Goal: Task Accomplishment & Management: Contribute content

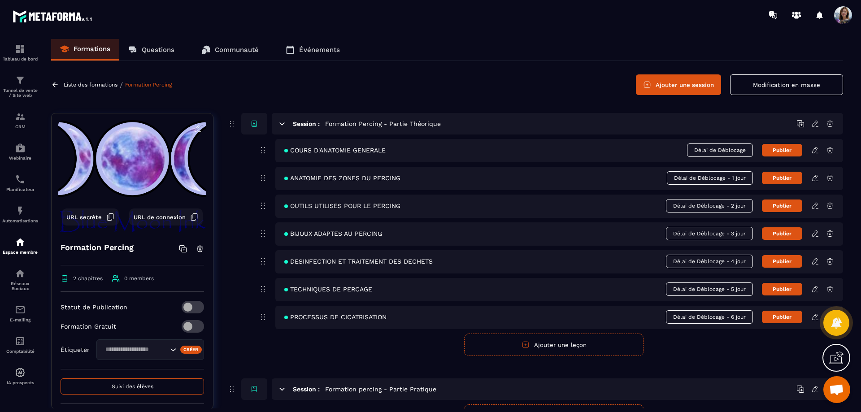
click at [24, 241] on img at bounding box center [20, 242] width 11 height 11
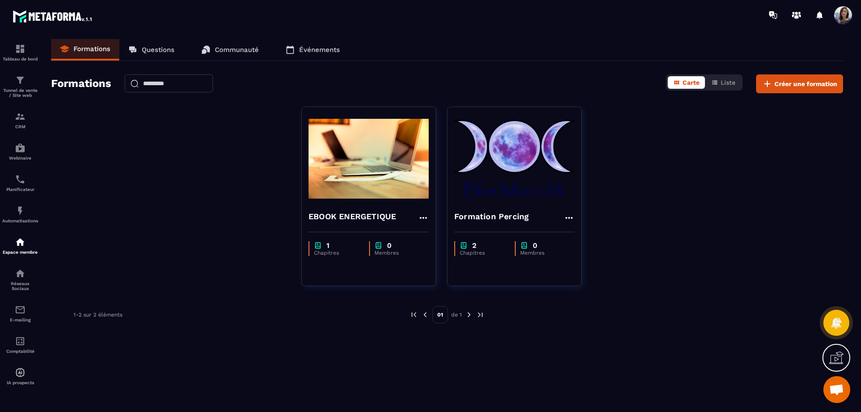
click at [0, 0] on img at bounding box center [0, 0] width 0 height 0
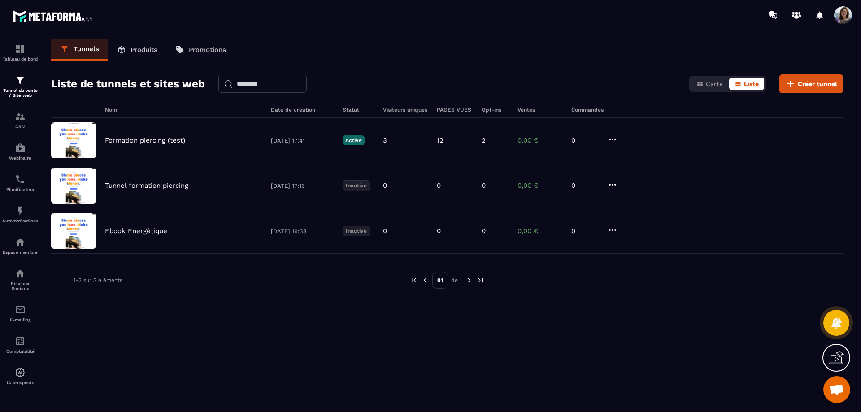
click at [133, 46] on p "Produits" at bounding box center [143, 50] width 27 height 8
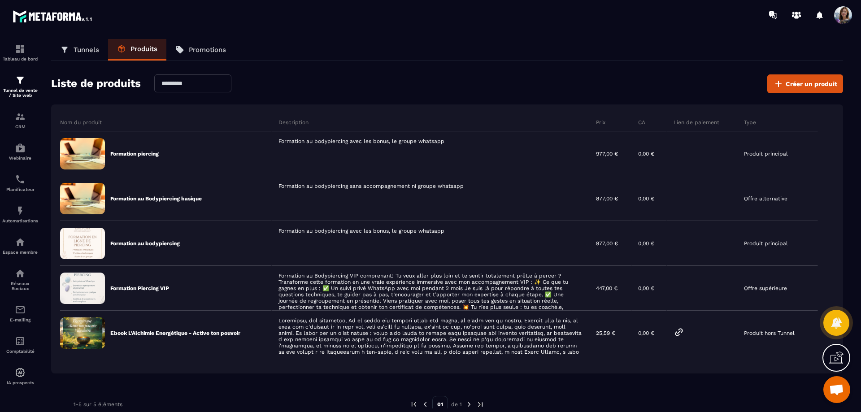
click at [803, 82] on span "Créer un produit" at bounding box center [811, 83] width 52 height 9
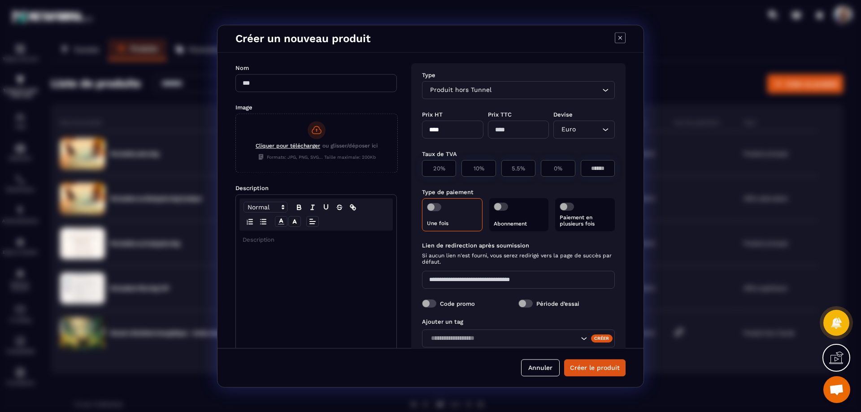
click at [305, 83] on input "Modal window" at bounding box center [315, 83] width 161 height 18
type input "**********"
click at [291, 145] on span "Cliquer pour télécharger" at bounding box center [288, 146] width 65 height 6
click at [236, 172] on input "Cliquer pour télécharger ou glisser/déposer ici Formats: JPG, PNG, SVG... Taill…" at bounding box center [236, 172] width 0 height 0
click at [321, 127] on rect "Modal window" at bounding box center [317, 130] width 18 height 18
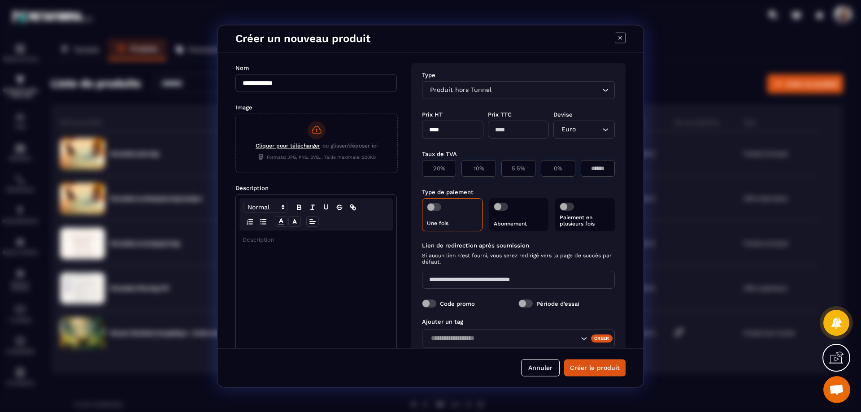
click at [236, 172] on input "Cliquer pour télécharger ou glisser/déposer ici Formats: JPG, PNG, SVG... Taill…" at bounding box center [236, 172] width 0 height 0
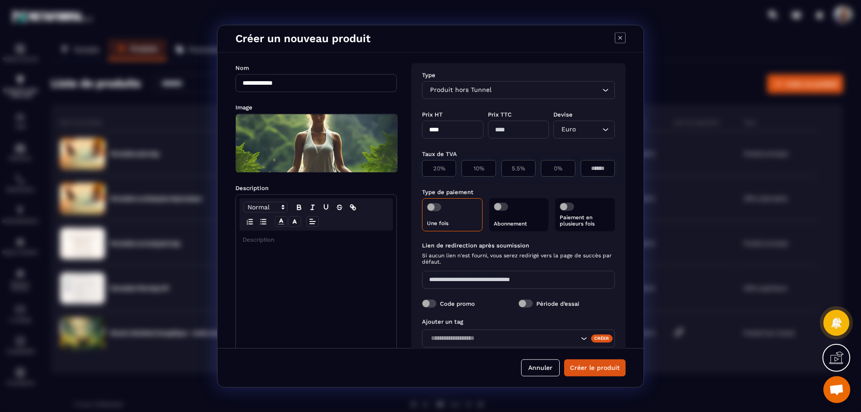
click at [290, 239] on p "Modal window" at bounding box center [316, 240] width 147 height 8
drag, startPoint x: 717, startPoint y: 219, endPoint x: 540, endPoint y: 218, distance: 176.6
click at [717, 219] on div "Modal window" at bounding box center [430, 206] width 861 height 412
click at [280, 245] on div "Modal window" at bounding box center [316, 300] width 160 height 141
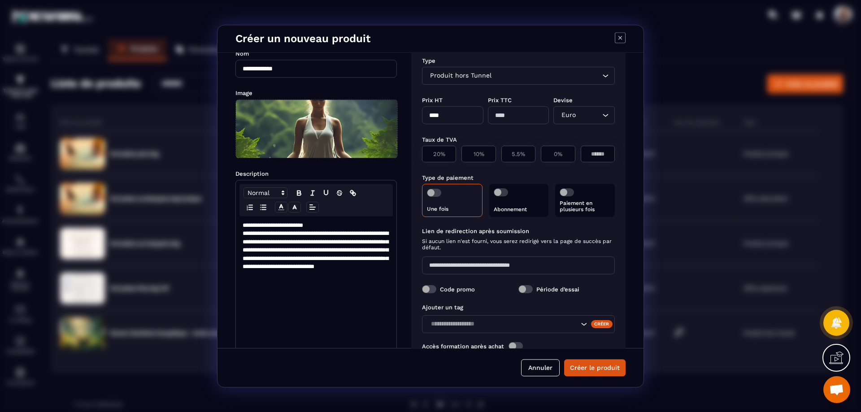
scroll to position [15, 0]
click at [580, 76] on input "Search for option" at bounding box center [546, 75] width 107 height 10
click at [629, 81] on div "**********" at bounding box center [430, 199] width 426 height 295
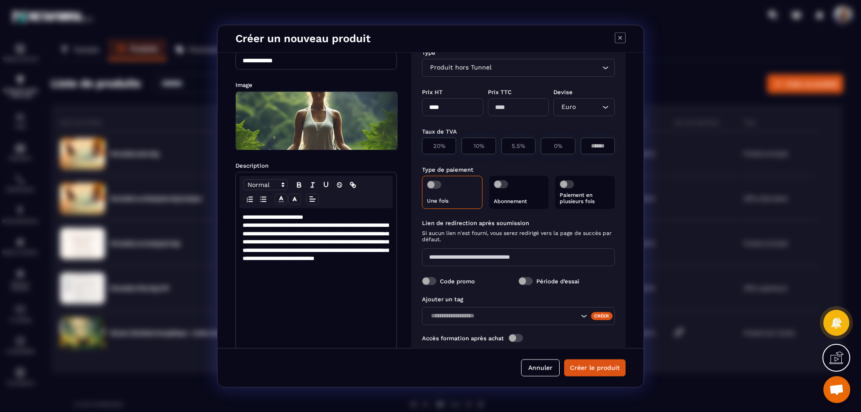
scroll to position [44, 0]
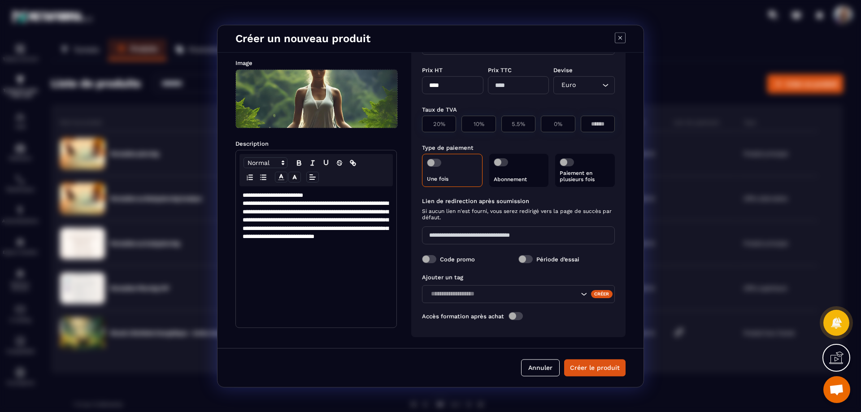
click at [521, 316] on span "Modal window" at bounding box center [515, 316] width 14 height 8
click at [512, 332] on input "Search for option" at bounding box center [514, 334] width 172 height 10
click at [396, 334] on div "**********" at bounding box center [430, 199] width 426 height 295
click at [514, 316] on span "Modal window" at bounding box center [515, 316] width 14 height 8
click at [595, 371] on button "Créer le produit" at bounding box center [594, 367] width 61 height 17
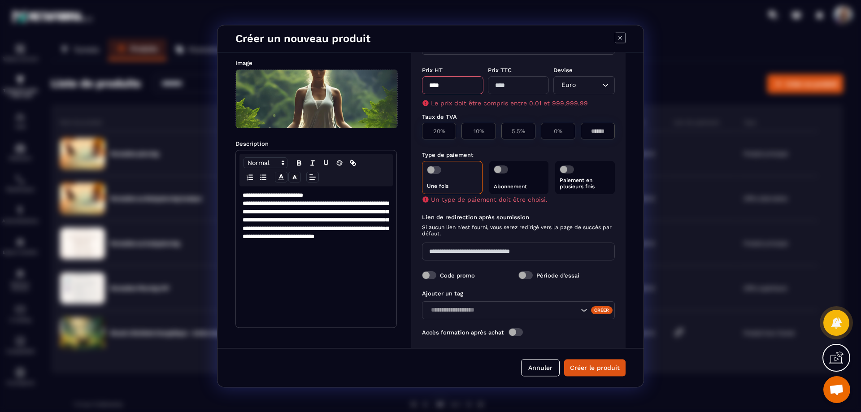
scroll to position [53, 0]
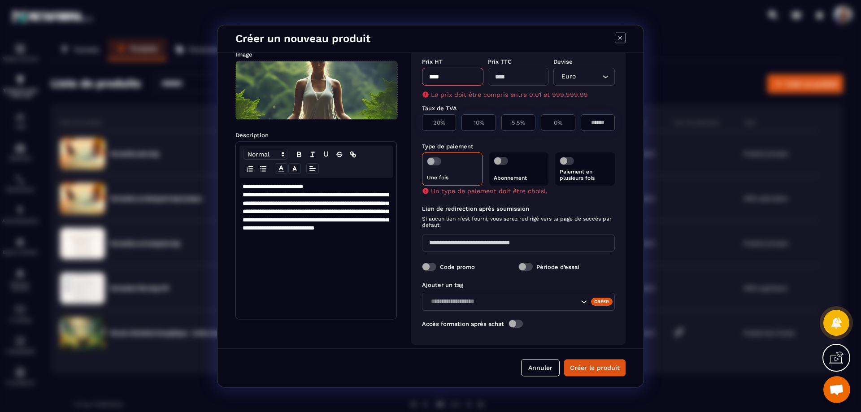
click at [447, 73] on input "****" at bounding box center [452, 77] width 61 height 18
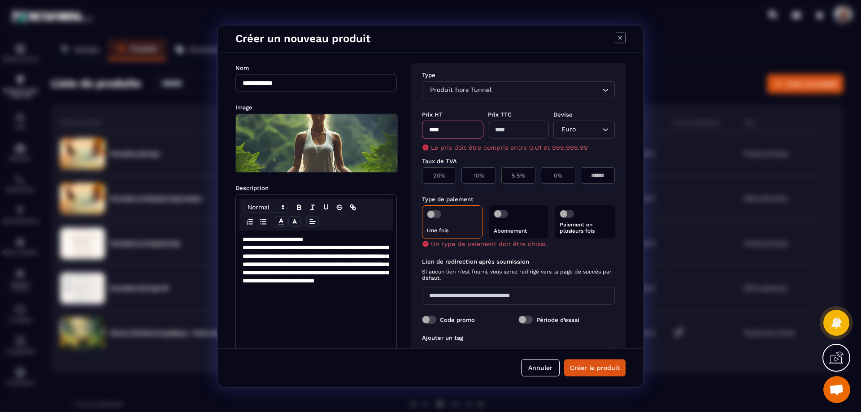
type input "*"
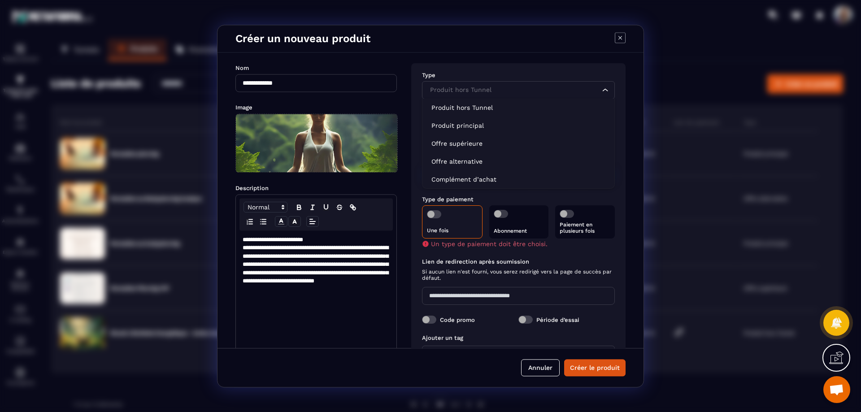
click at [601, 94] on icon "Search for option" at bounding box center [605, 90] width 9 height 9
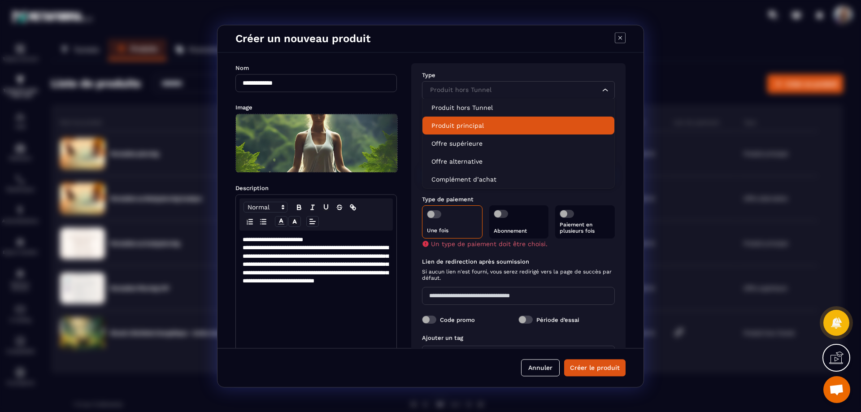
click at [504, 130] on p "Produit principal" at bounding box center [518, 125] width 174 height 9
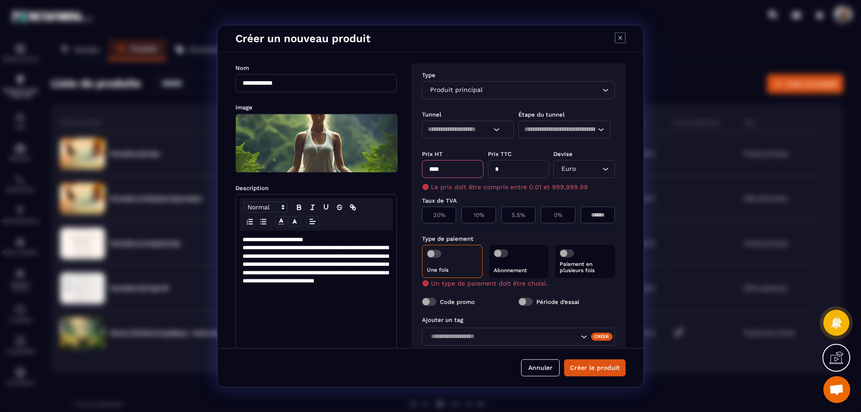
click at [495, 130] on icon "Search for option" at bounding box center [496, 129] width 9 height 9
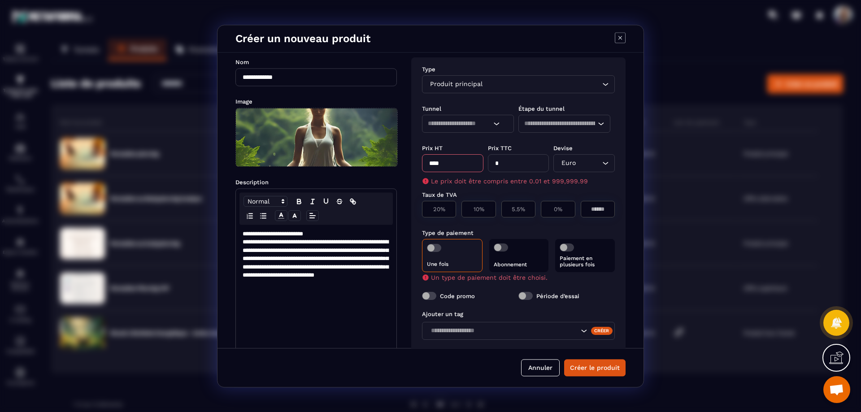
click at [566, 56] on div "**********" at bounding box center [430, 199] width 426 height 295
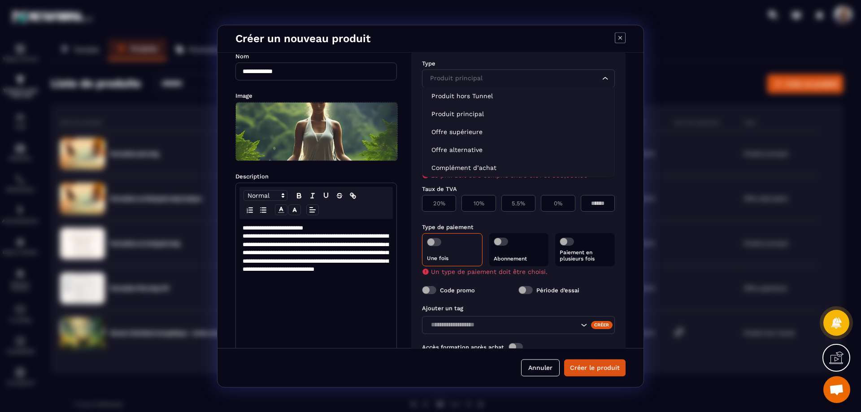
click at [516, 78] on input "Search for option" at bounding box center [514, 79] width 172 height 10
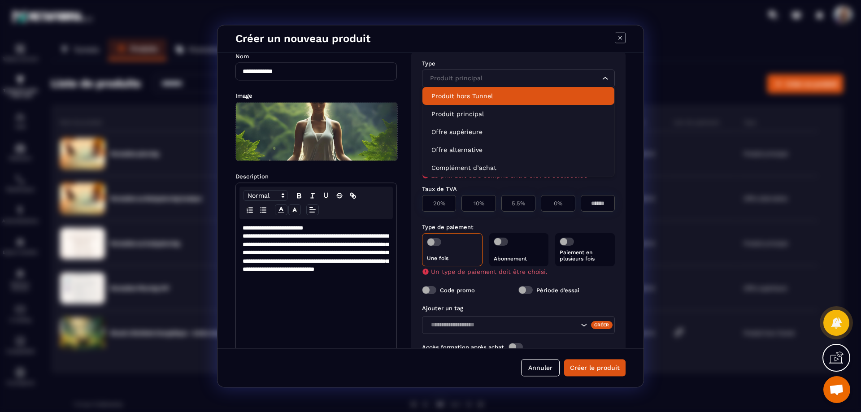
click at [487, 98] on p "Produit hors Tunnel" at bounding box center [518, 95] width 174 height 9
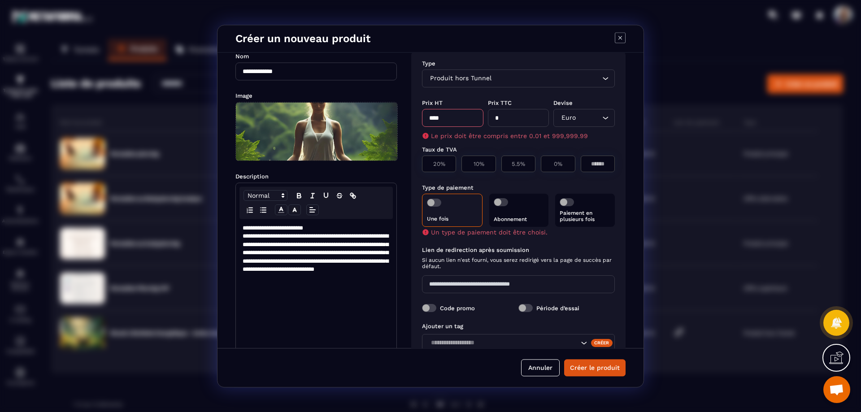
drag, startPoint x: 455, startPoint y: 119, endPoint x: 421, endPoint y: 123, distance: 33.8
click at [421, 123] on div "Type Produit hors Tunnel Loading... Prix HT **** Prix TTC * Devise Euro Loading…" at bounding box center [518, 219] width 214 height 334
type input "**"
click at [524, 145] on div "Taux de TVA" at bounding box center [518, 149] width 193 height 9
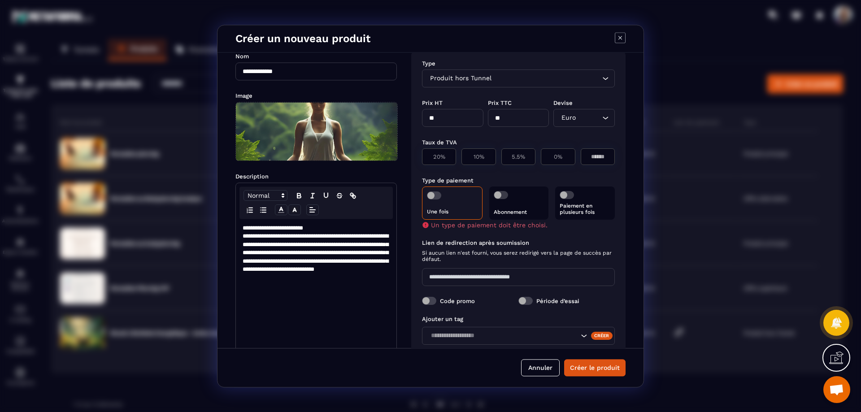
click at [479, 277] on input "Modal window" at bounding box center [518, 277] width 193 height 18
click at [432, 302] on span "Modal window" at bounding box center [429, 301] width 14 height 8
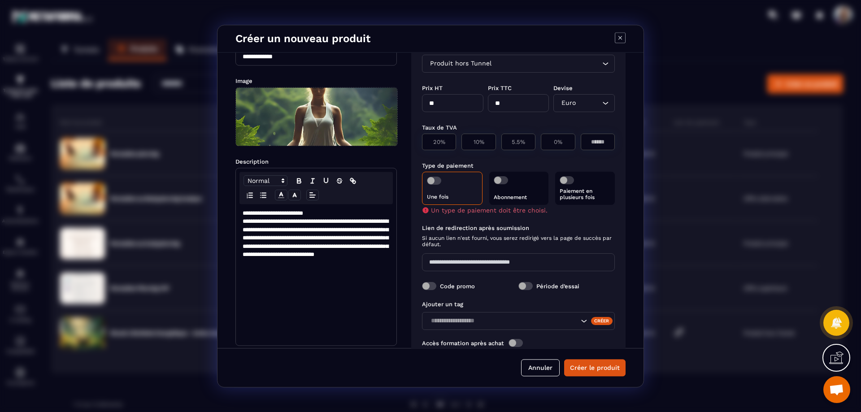
scroll to position [53, 0]
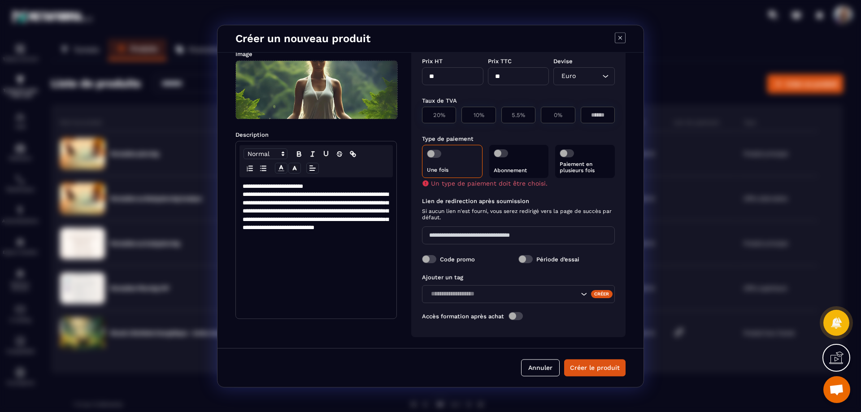
click at [598, 373] on button "Créer le produit" at bounding box center [594, 367] width 61 height 17
click at [443, 153] on div "Une fois" at bounding box center [452, 161] width 61 height 33
click at [439, 155] on span "Modal window" at bounding box center [434, 154] width 14 height 8
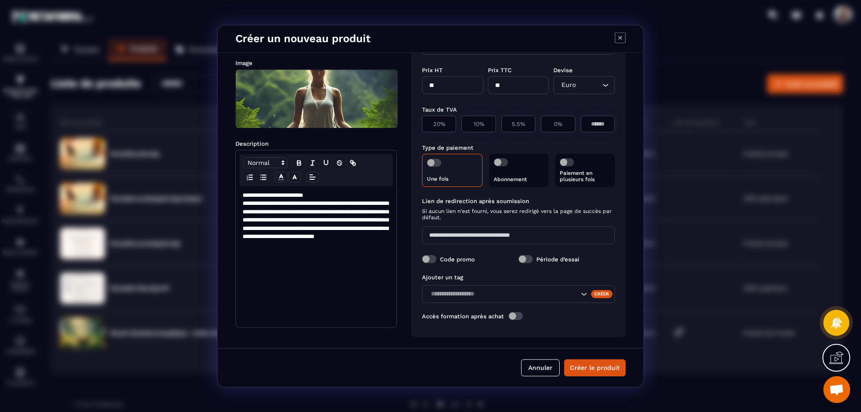
click at [603, 365] on button "Créer le produit" at bounding box center [594, 367] width 61 height 17
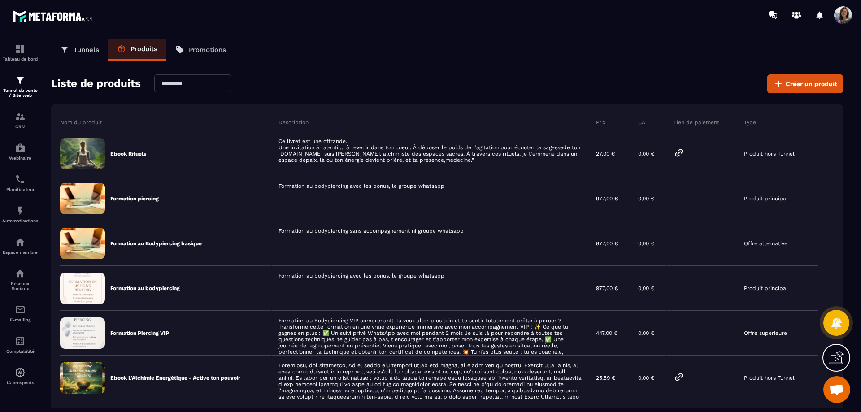
click at [0, 0] on icon at bounding box center [0, 0] width 0 height 0
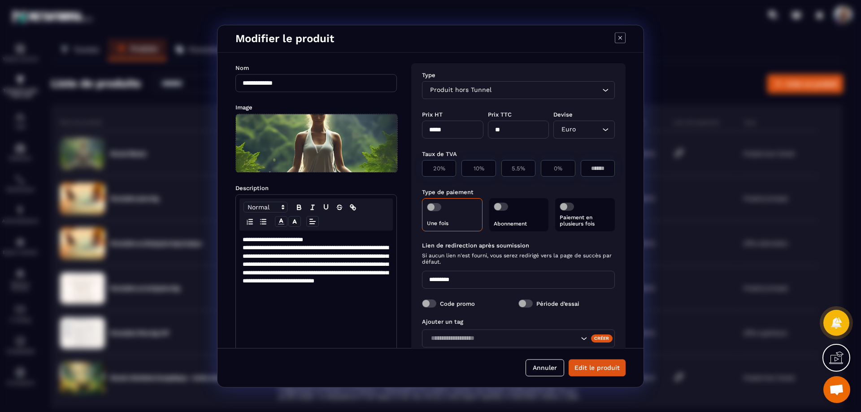
click at [353, 210] on icon "Modal window" at bounding box center [353, 207] width 8 height 8
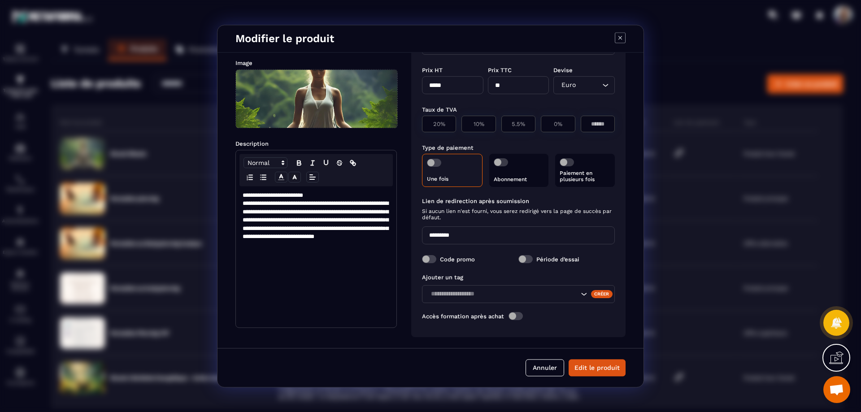
click at [519, 228] on input "*********" at bounding box center [518, 235] width 193 height 18
drag, startPoint x: 519, startPoint y: 228, endPoint x: 400, endPoint y: 241, distance: 119.1
click at [400, 241] on div "**********" at bounding box center [430, 199] width 426 height 295
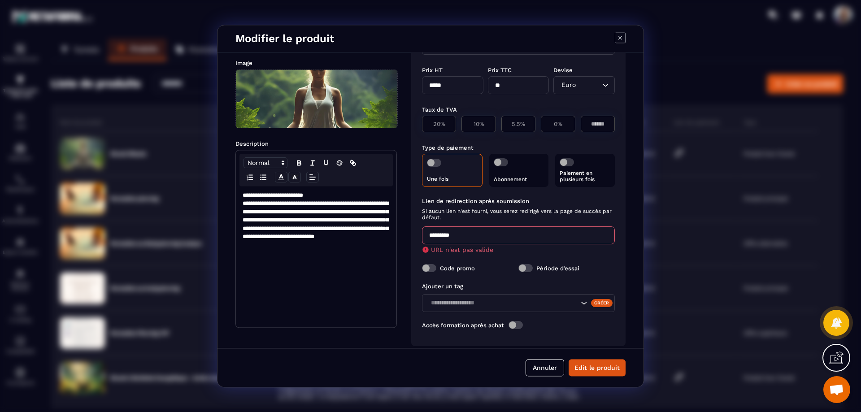
click at [415, 237] on div "Type Produit hors Tunnel Loading... Prix HT ***** Prix TTC ** Devise Euro Loadi…" at bounding box center [518, 182] width 214 height 327
click at [559, 372] on button "Annuler" at bounding box center [544, 367] width 39 height 17
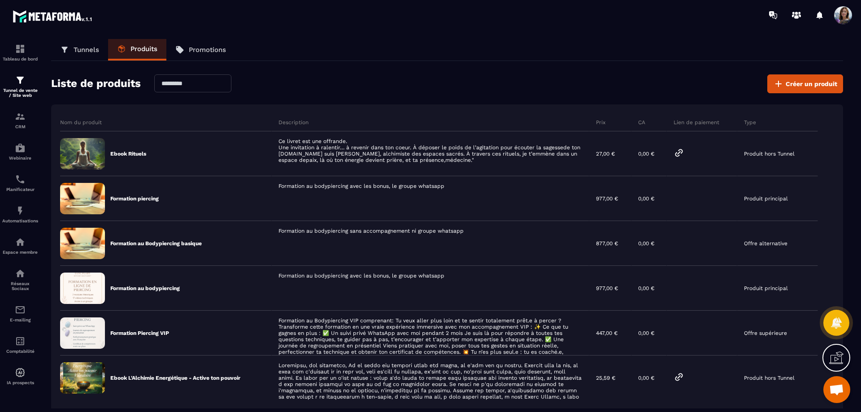
click at [27, 248] on div "Espace membre" at bounding box center [20, 246] width 36 height 18
